Goal: Register for event/course: Sign up to attend an event or enroll in a course

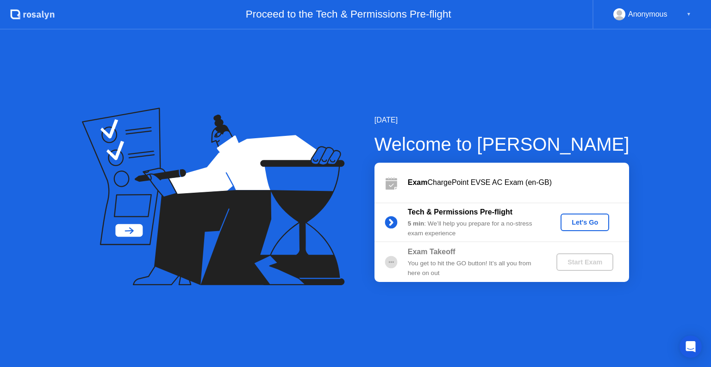
click at [568, 223] on div "Let's Go" at bounding box center [584, 222] width 41 height 7
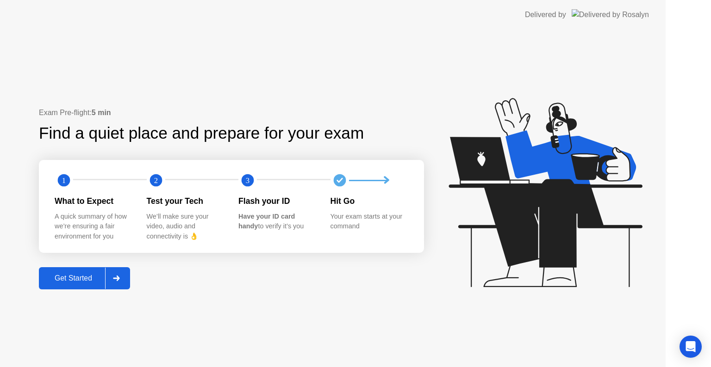
click at [572, 228] on icon at bounding box center [544, 192] width 193 height 189
click at [392, 222] on div "Your exam starts at your command" at bounding box center [368, 222] width 77 height 20
click at [422, 212] on div "Hit Go Your exam starts at your command" at bounding box center [376, 218] width 92 height 46
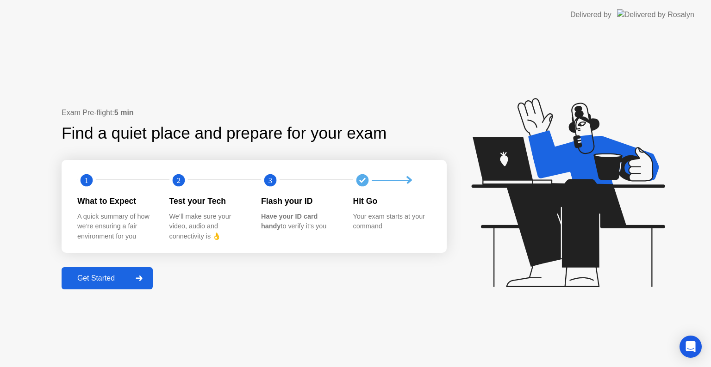
click at [101, 283] on div "Get Started" at bounding box center [95, 278] width 63 height 8
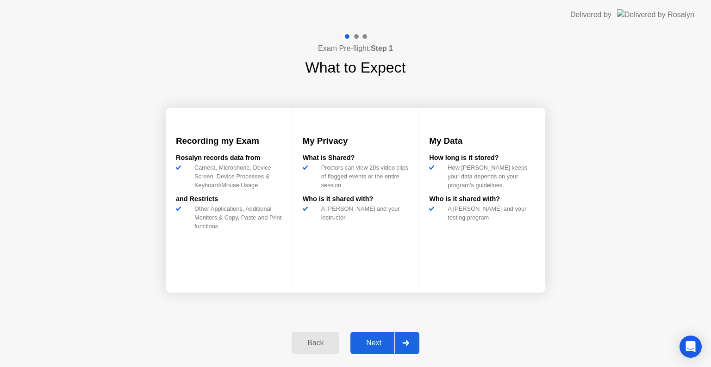
click at [371, 346] on div "Next" at bounding box center [373, 343] width 41 height 8
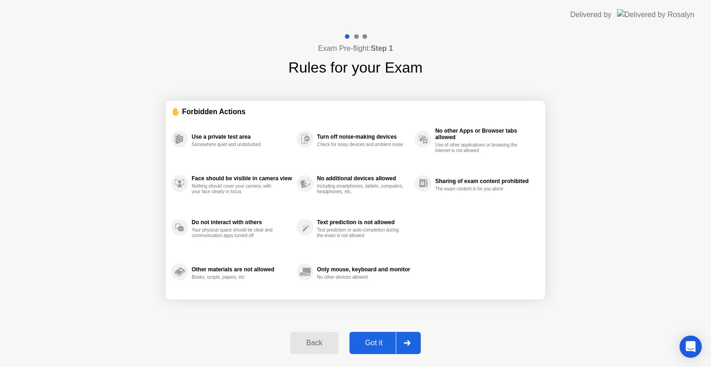
click at [371, 346] on div "Got it" at bounding box center [373, 343] width 43 height 8
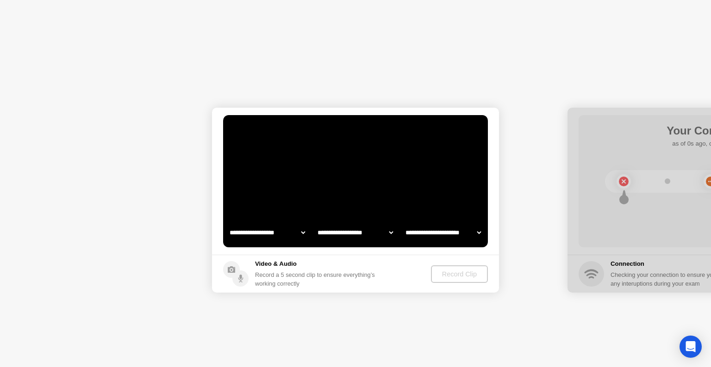
select select "**********"
select select "*******"
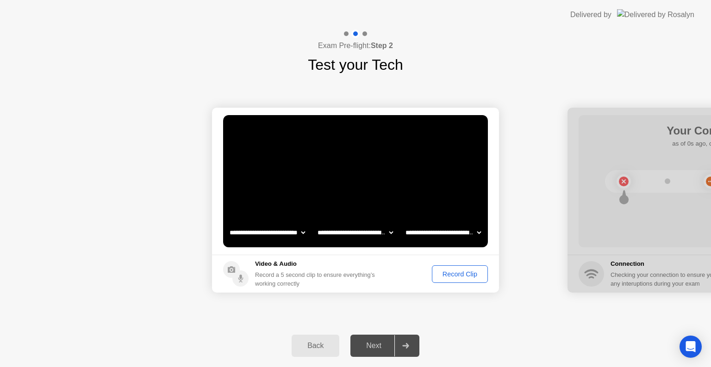
click at [456, 274] on div "Record Clip" at bounding box center [459, 274] width 49 height 7
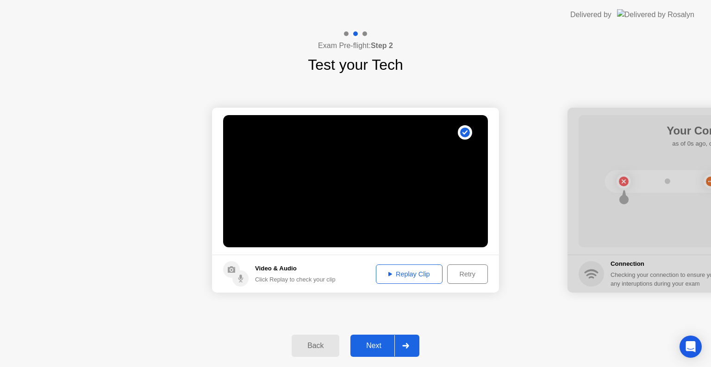
click at [419, 278] on div "Replay Clip" at bounding box center [409, 274] width 60 height 7
click at [372, 344] on div "Next" at bounding box center [373, 346] width 41 height 8
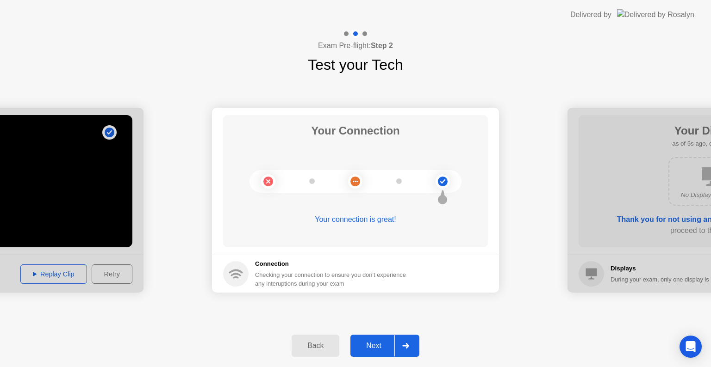
click at [382, 344] on div "Next" at bounding box center [373, 346] width 41 height 8
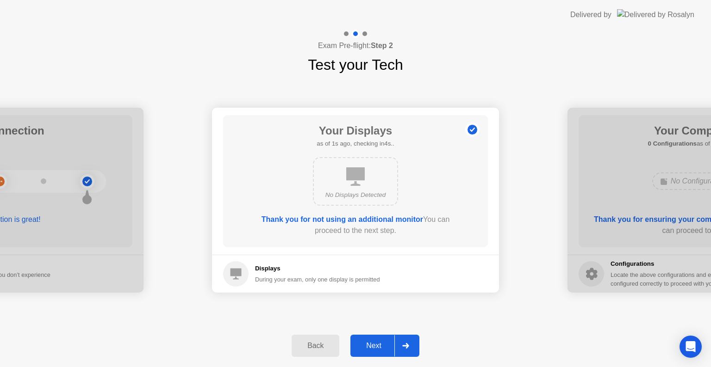
click at [382, 344] on div "Next" at bounding box center [373, 346] width 41 height 8
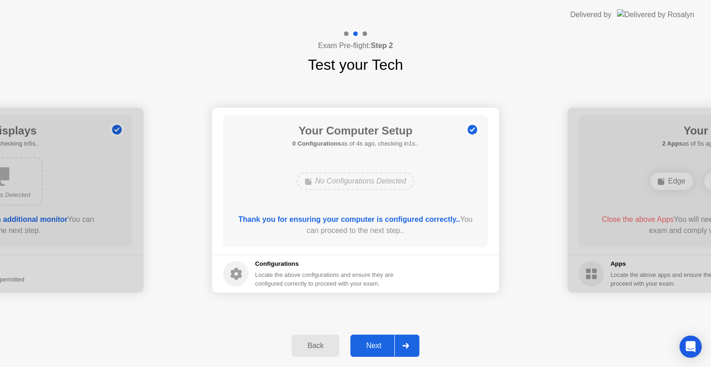
click at [377, 343] on div "Next" at bounding box center [373, 346] width 41 height 8
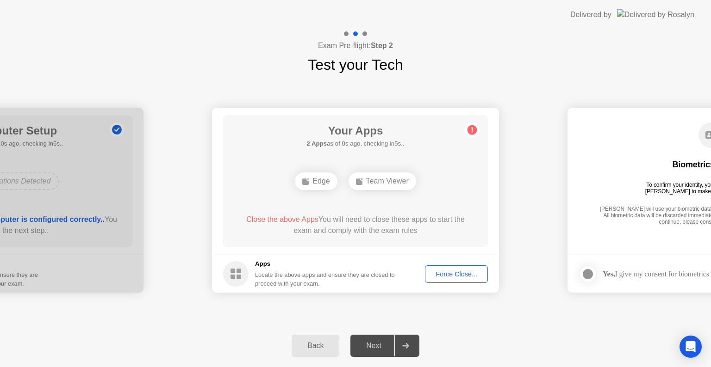
click at [377, 343] on div "Next" at bounding box center [373, 346] width 41 height 8
click at [432, 274] on div "Force Close..." at bounding box center [456, 274] width 56 height 7
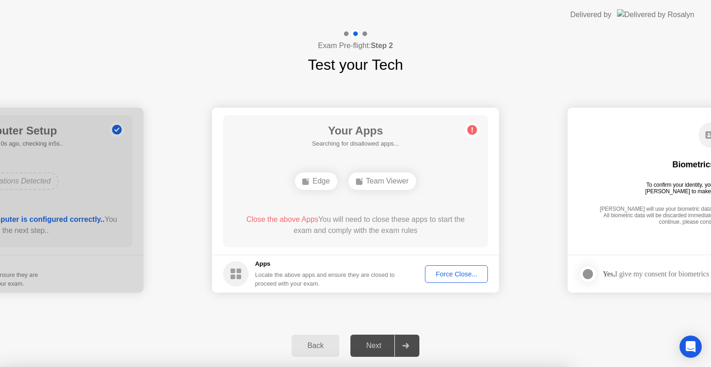
click at [515, 367] on div at bounding box center [355, 367] width 711 height 0
click at [367, 367] on div at bounding box center [355, 367] width 711 height 0
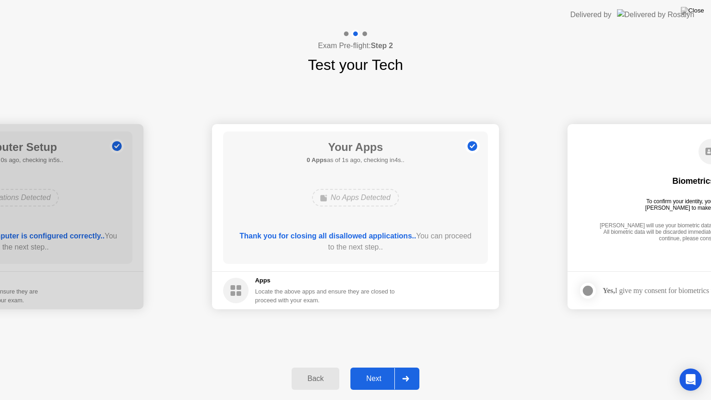
click at [371, 367] on div "Next" at bounding box center [373, 378] width 41 height 8
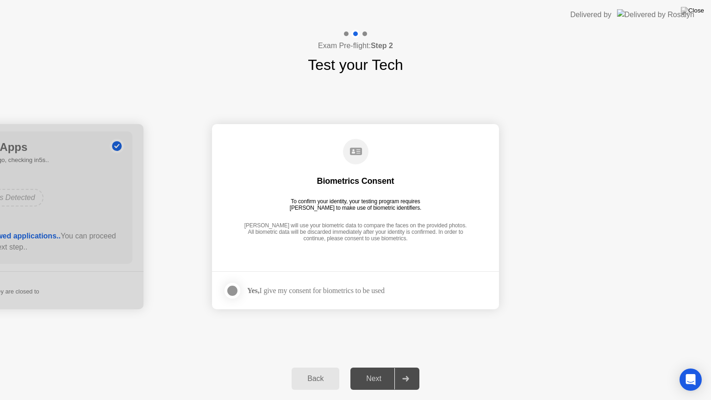
click at [371, 367] on div "Next" at bounding box center [373, 378] width 41 height 8
click at [237, 287] on div at bounding box center [232, 290] width 11 height 11
click at [381, 367] on div "Next" at bounding box center [373, 378] width 41 height 8
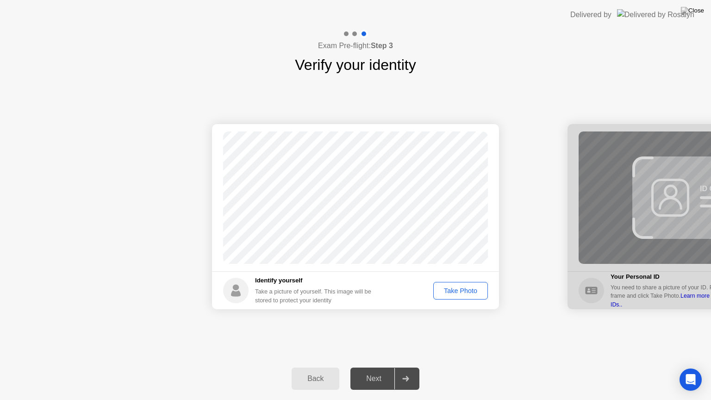
click at [457, 289] on div "Take Photo" at bounding box center [460, 290] width 48 height 7
click at [368, 367] on button "Next" at bounding box center [384, 378] width 69 height 22
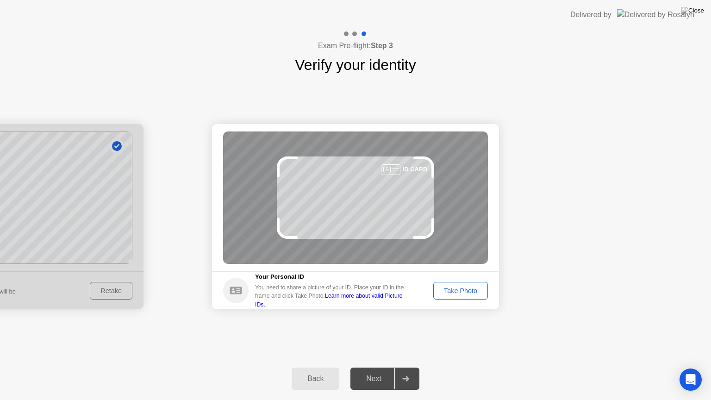
click at [442, 291] on div "Take Photo" at bounding box center [460, 290] width 48 height 7
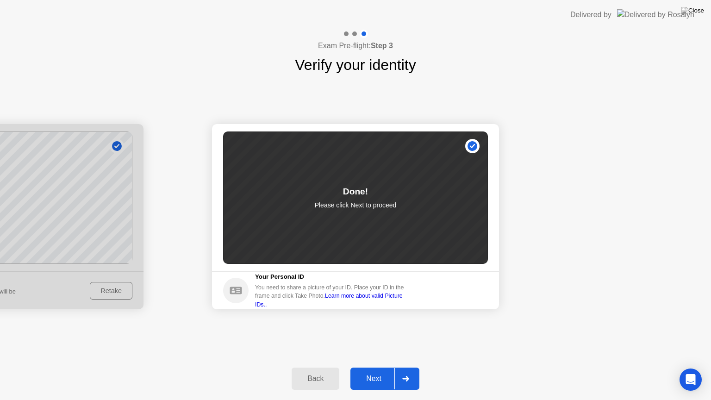
click at [363, 367] on button "Next" at bounding box center [384, 378] width 69 height 22
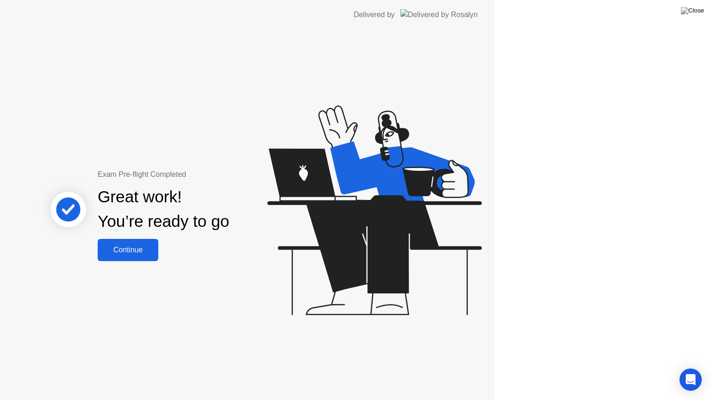
click at [363, 367] on div "Exam Pre-flight Completed Great work! You’re ready to go Continue" at bounding box center [247, 215] width 494 height 370
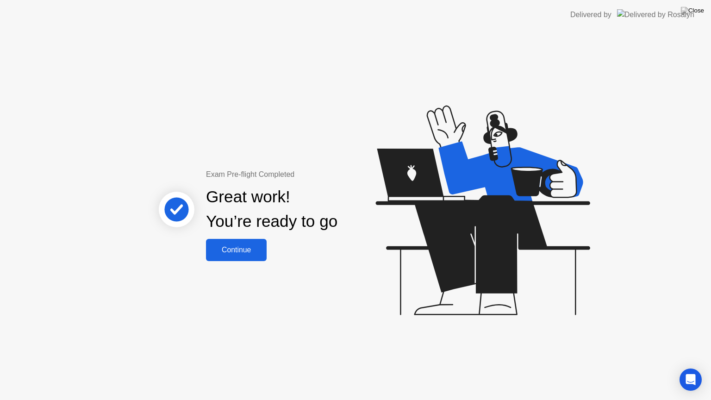
click at [239, 248] on div "Continue" at bounding box center [236, 250] width 55 height 8
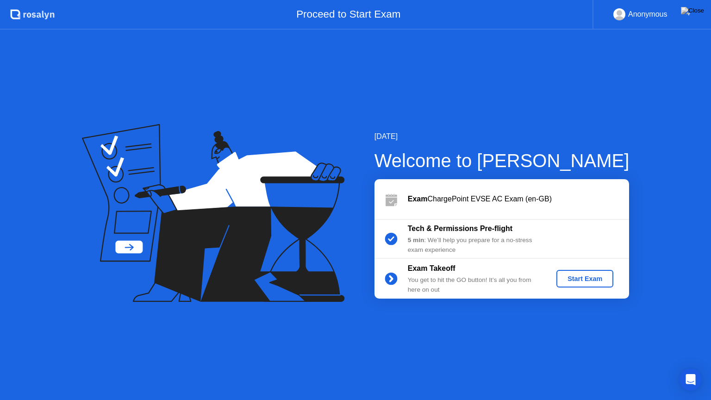
click at [575, 278] on div "Start Exam" at bounding box center [584, 278] width 49 height 7
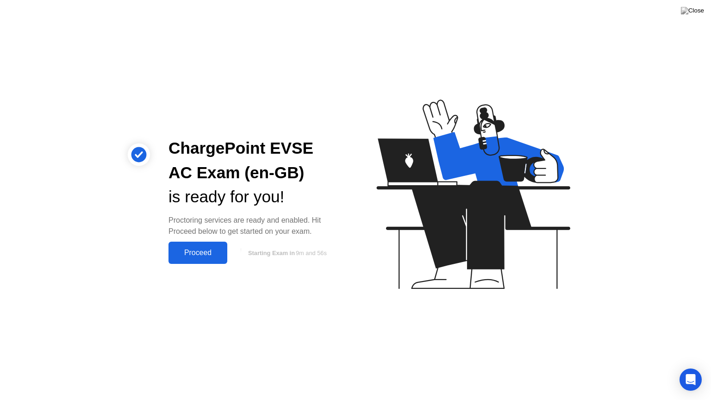
click at [206, 259] on button "Proceed" at bounding box center [197, 252] width 59 height 22
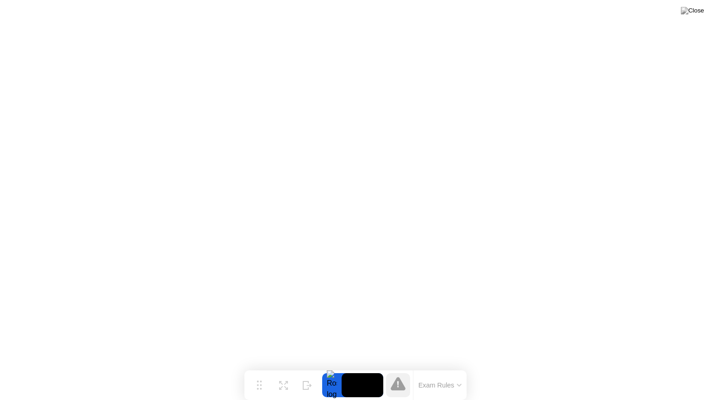
click at [458, 367] on icon at bounding box center [459, 385] width 4 height 2
